Goal: Navigation & Orientation: Find specific page/section

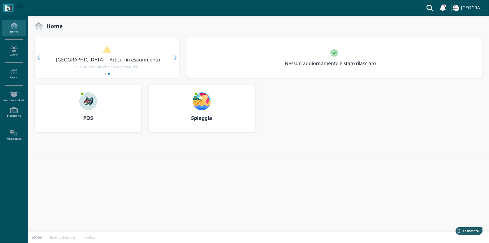
click at [89, 98] on img at bounding box center [88, 101] width 18 height 18
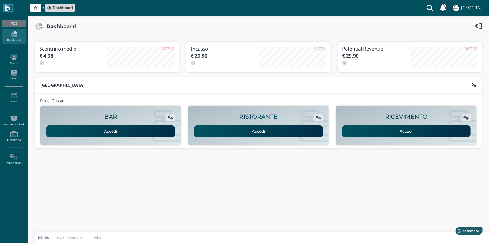
click at [377, 128] on link "Accedi" at bounding box center [406, 131] width 129 height 12
